Goal: Register for event/course

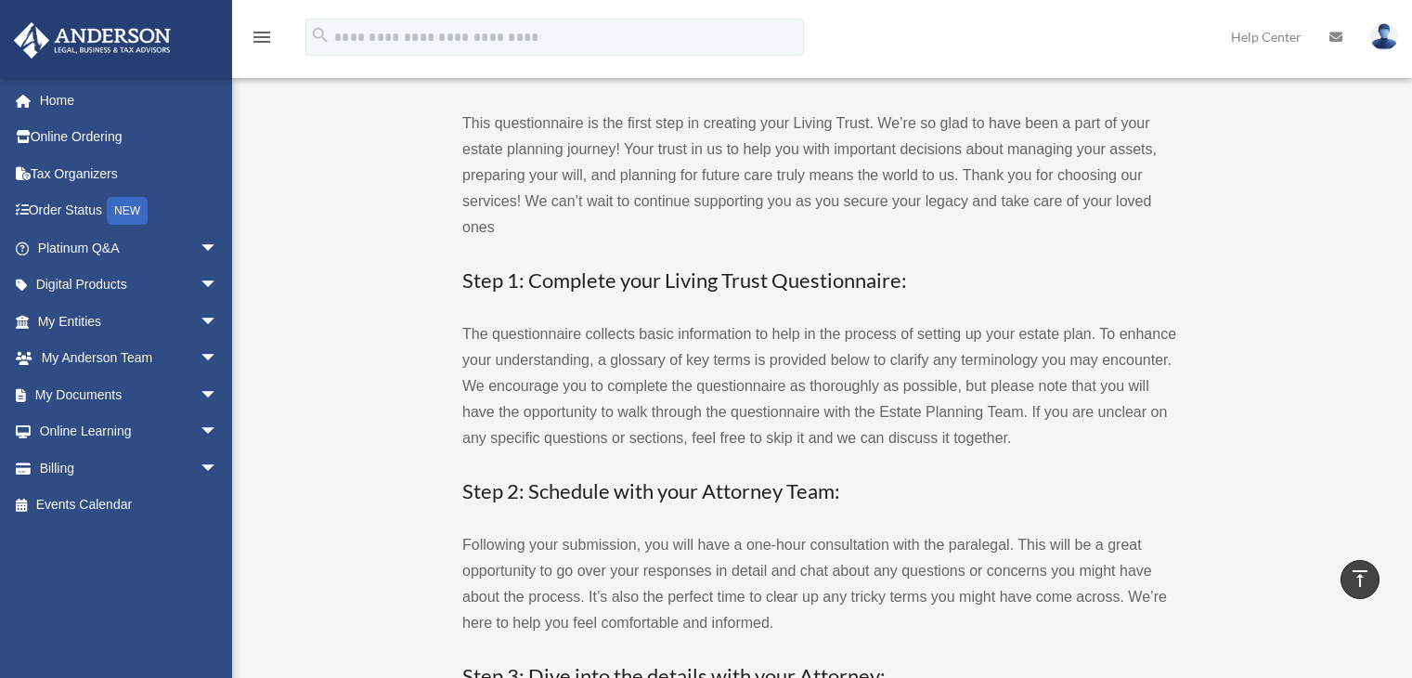
scroll to position [765, 0]
click at [122, 511] on link "Events Calendar" at bounding box center [129, 504] width 233 height 37
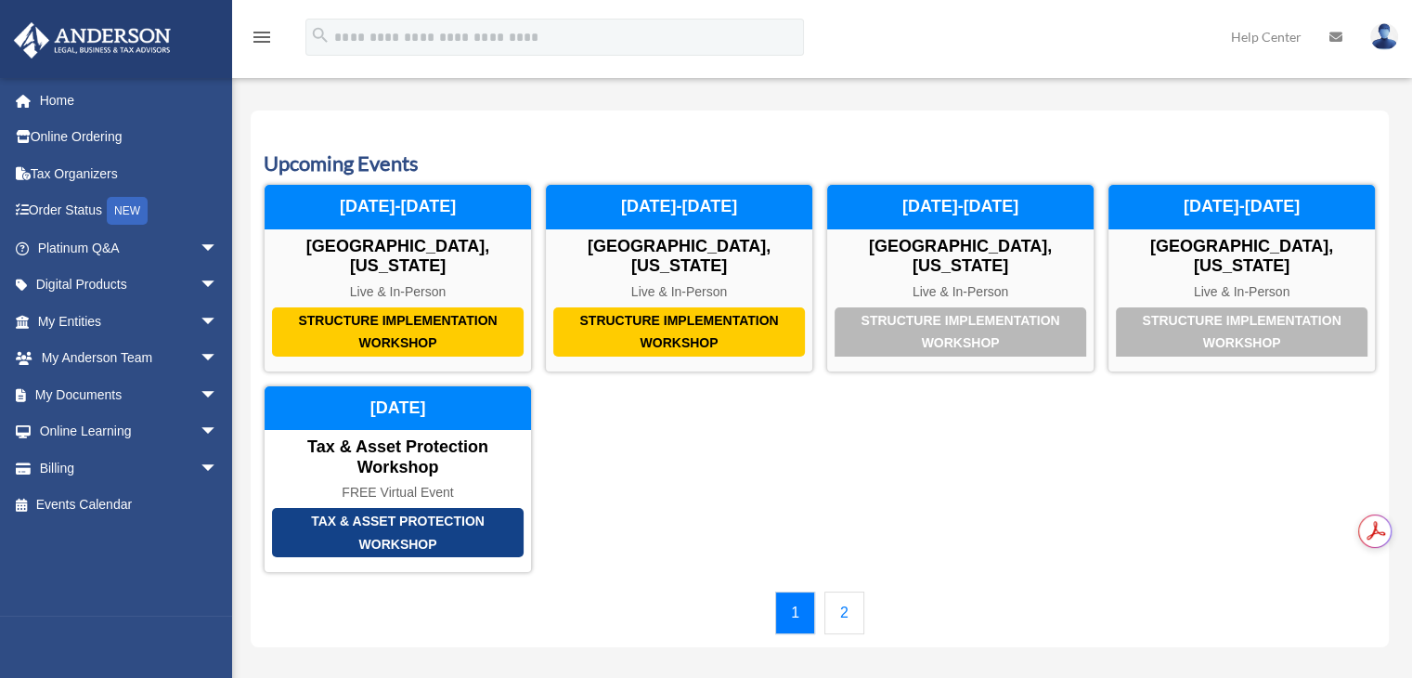
click at [836, 591] on link "2" at bounding box center [844, 612] width 40 height 43
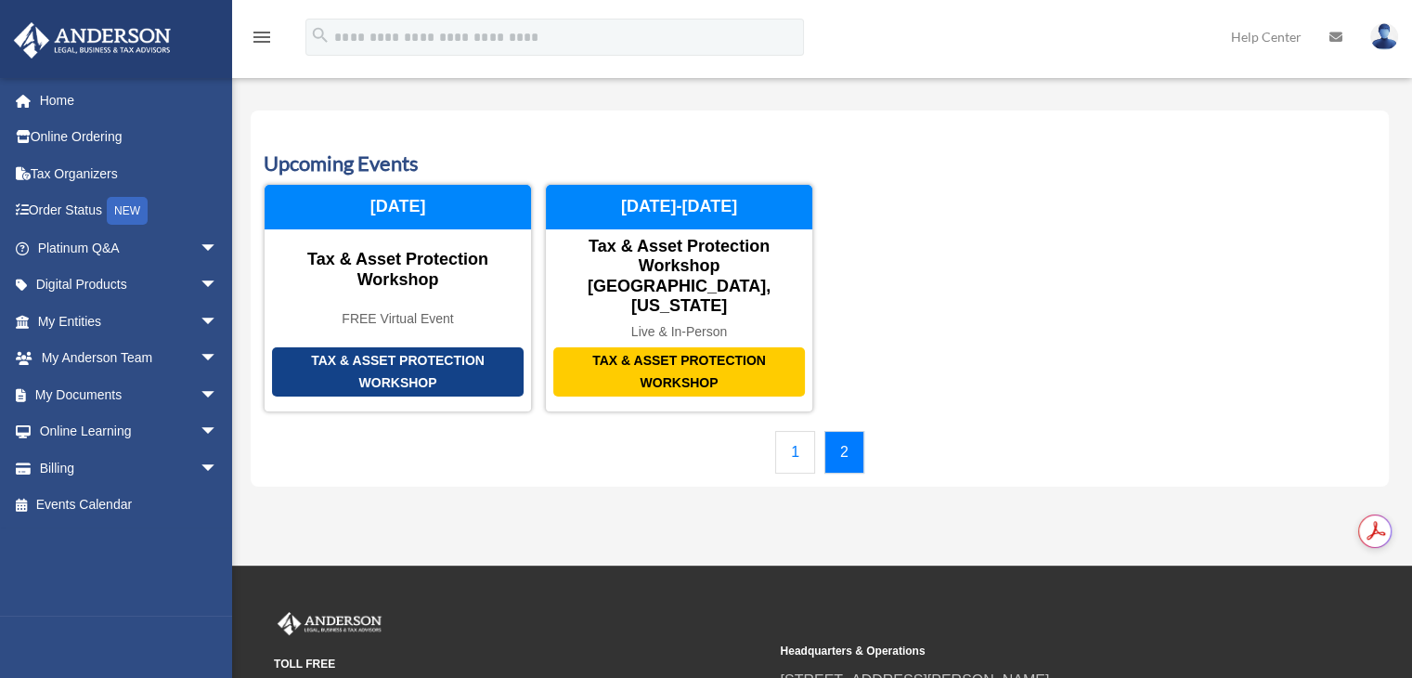
click at [795, 431] on link "1" at bounding box center [795, 452] width 40 height 43
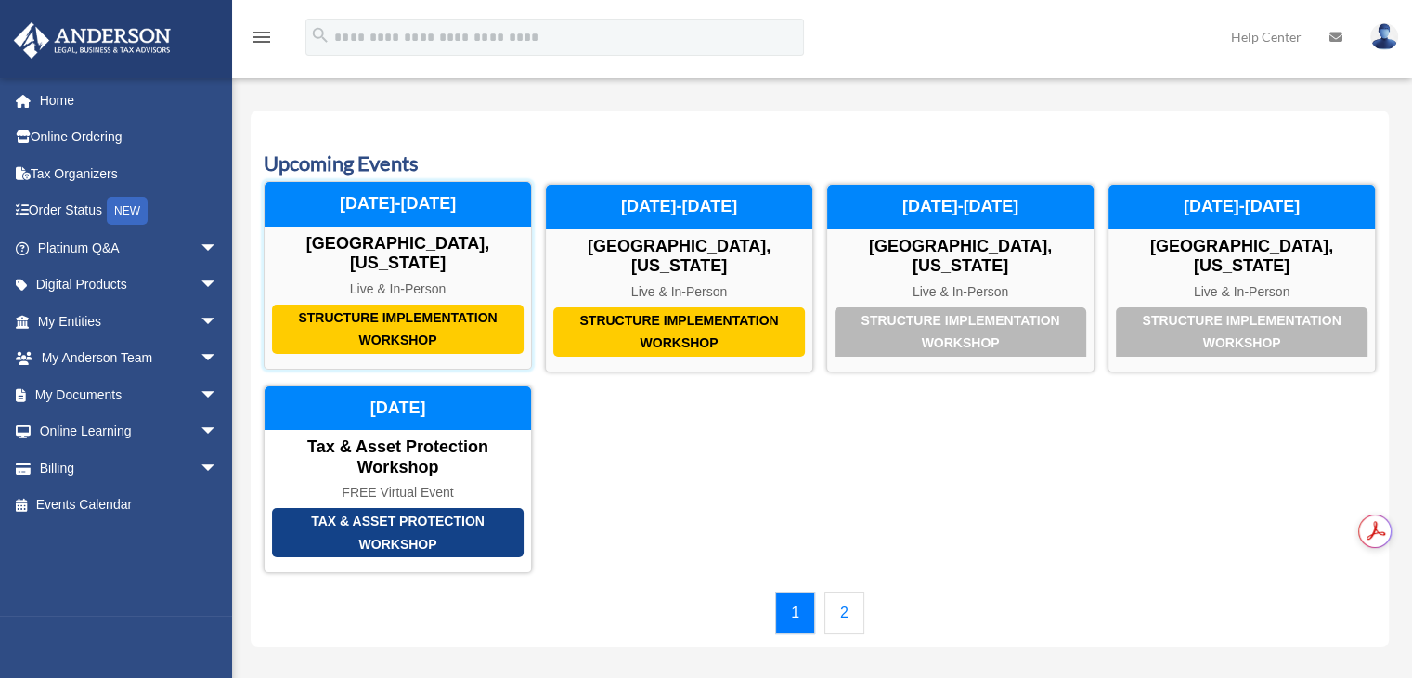
click at [447, 305] on div "Structure Implementation Workshop" at bounding box center [398, 329] width 252 height 49
